Goal: Navigation & Orientation: Understand site structure

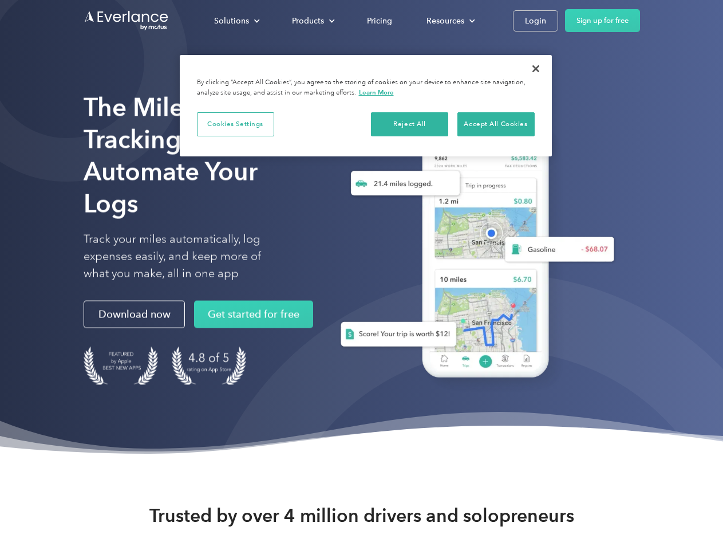
click at [236, 21] on div "Solutions" at bounding box center [231, 21] width 35 height 14
click at [312, 21] on div "Products" at bounding box center [308, 21] width 32 height 14
click at [449, 21] on div "Resources" at bounding box center [445, 21] width 38 height 14
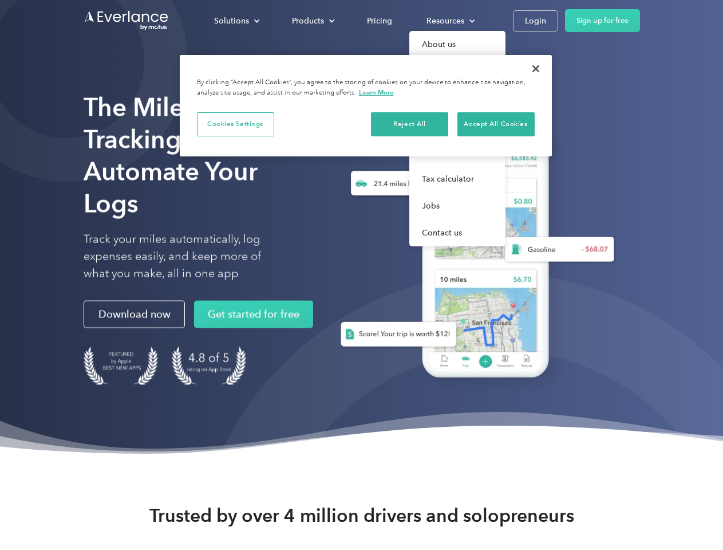
click at [235, 124] on button "Cookies Settings" at bounding box center [235, 124] width 77 height 24
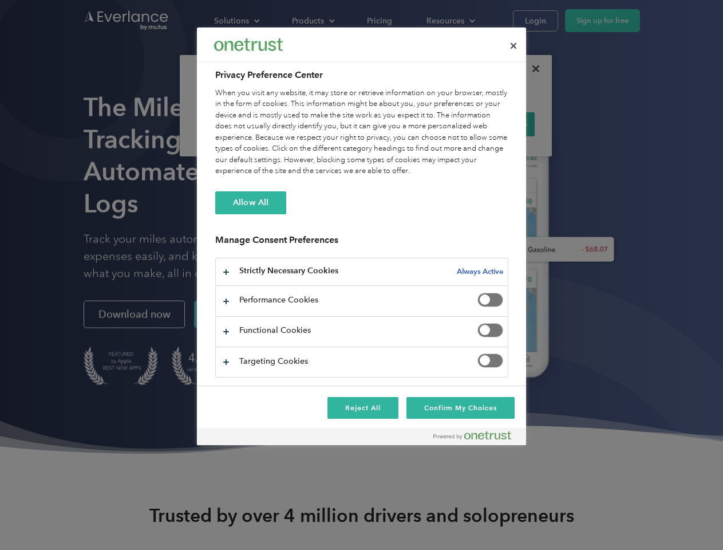
click at [410, 124] on div "When you visit any website, it may store or retrieve information on your browse…" at bounding box center [361, 132] width 293 height 89
click at [496, 124] on div "When you visit any website, it may store or retrieve information on your browse…" at bounding box center [361, 132] width 293 height 89
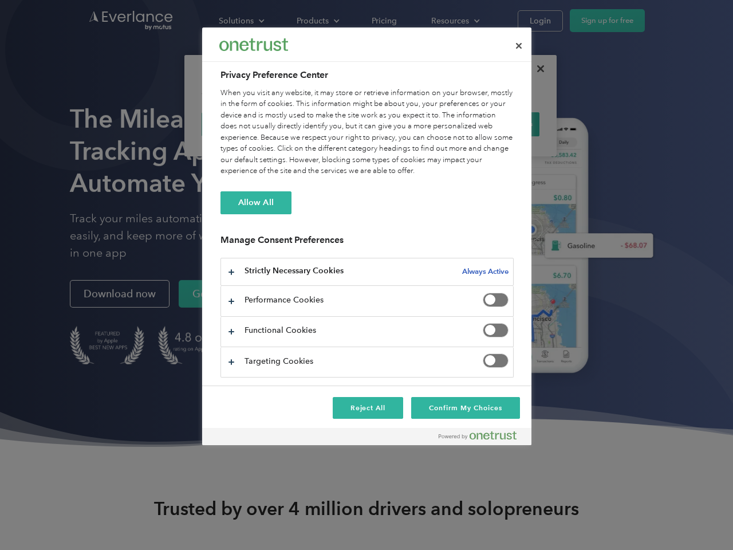
click at [536, 69] on div at bounding box center [366, 275] width 733 height 550
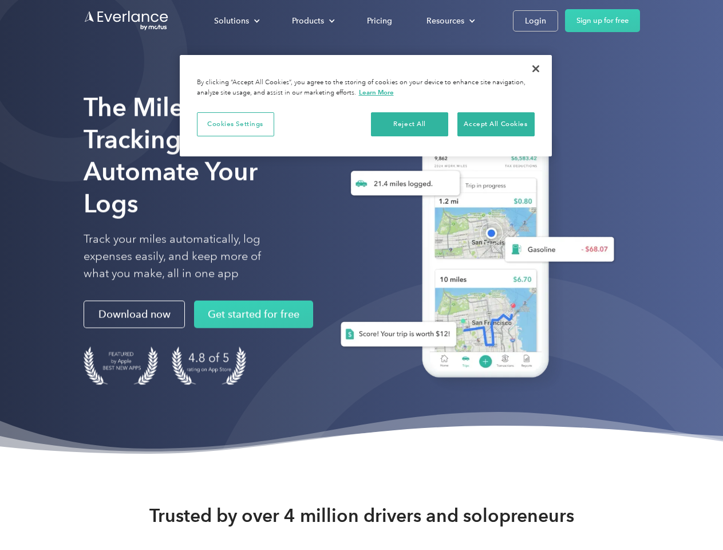
click at [236, 21] on div "Solutions" at bounding box center [231, 21] width 35 height 14
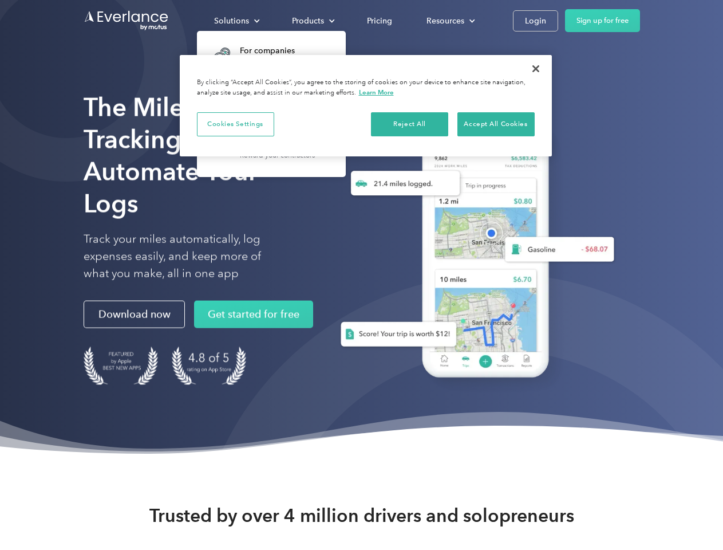
click at [312, 21] on div "Products" at bounding box center [308, 21] width 32 height 14
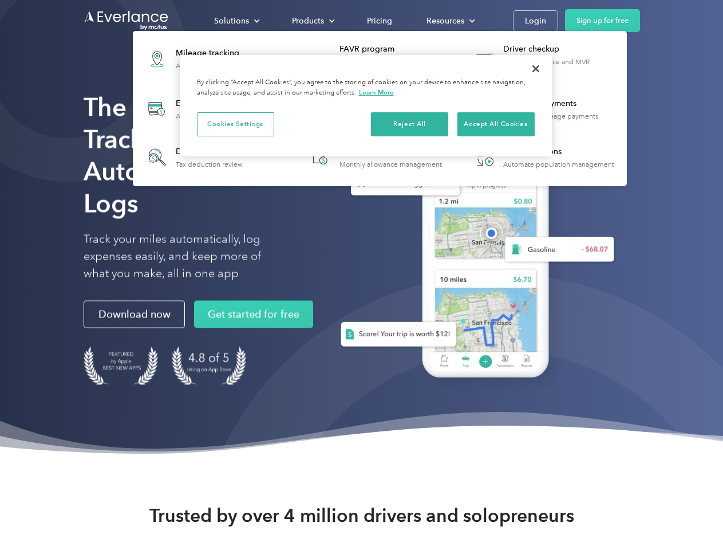
click at [449, 21] on div "Resources" at bounding box center [445, 21] width 38 height 14
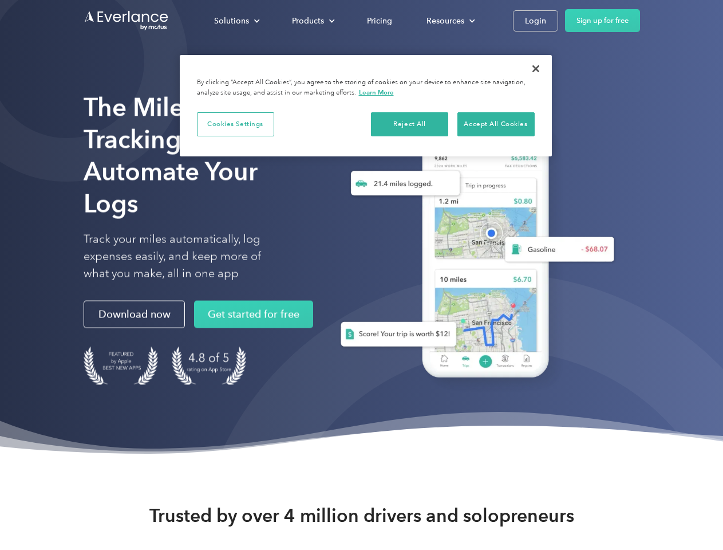
click at [235, 124] on button "Cookies Settings" at bounding box center [235, 124] width 77 height 24
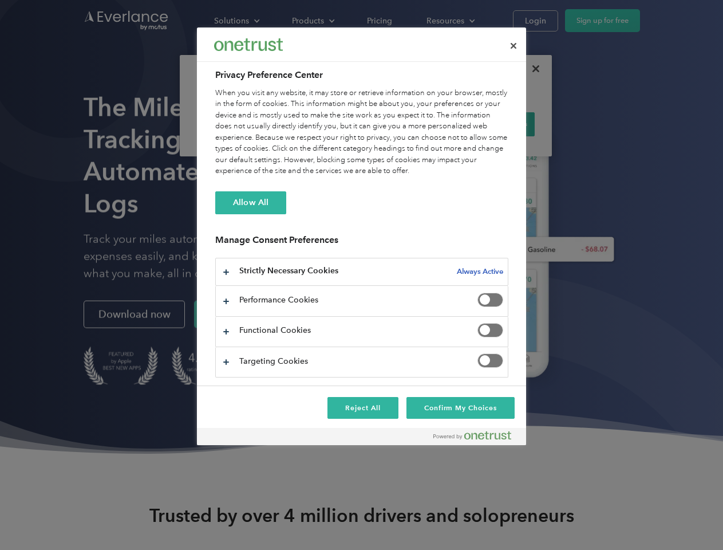
click at [410, 124] on div "When you visit any website, it may store or retrieve information on your browse…" at bounding box center [361, 132] width 293 height 89
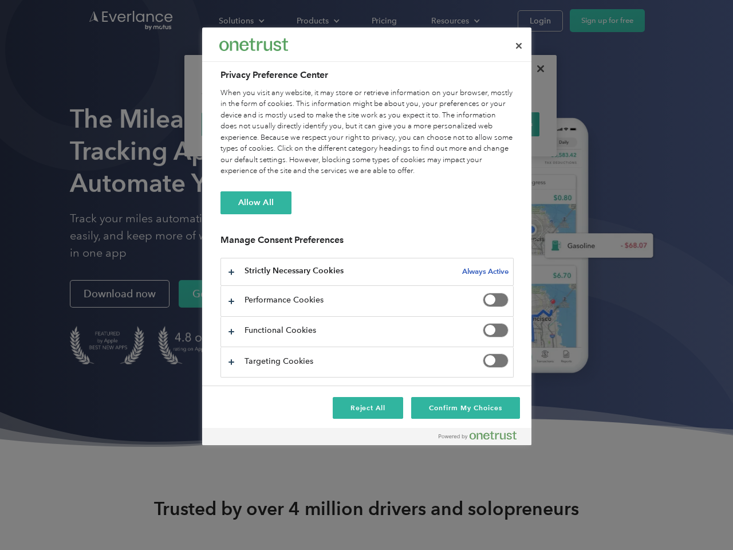
click at [496, 124] on div "When you visit any website, it may store or retrieve information on your browse…" at bounding box center [366, 132] width 293 height 89
click at [536, 69] on div at bounding box center [366, 275] width 733 height 550
